Goal: Find specific page/section: Find specific page/section

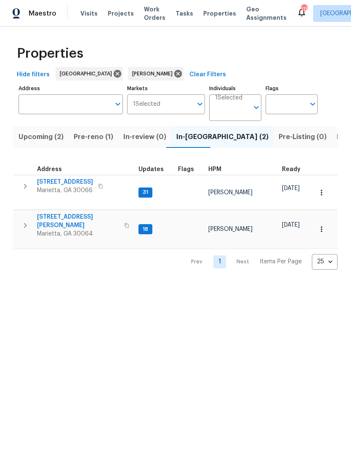
click at [90, 139] on span "Pre-reno (1)" at bounding box center [94, 137] width 40 height 12
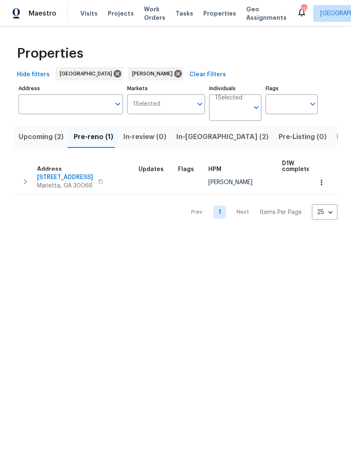
scroll to position [5, 0]
click at [74, 176] on span "180 Parkstone Way" at bounding box center [65, 177] width 56 height 8
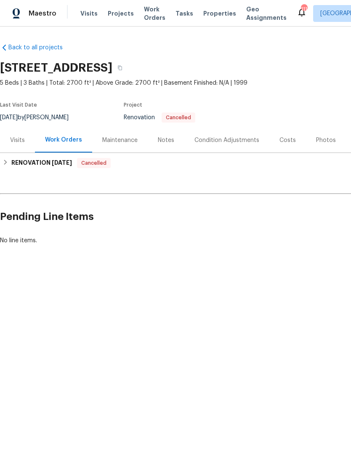
click at [169, 142] on div "Notes" at bounding box center [166, 140] width 16 height 8
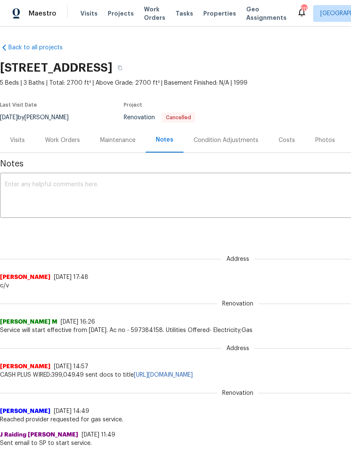
click at [20, 139] on div "Visits" at bounding box center [17, 140] width 15 height 8
